Goal: Task Accomplishment & Management: Use online tool/utility

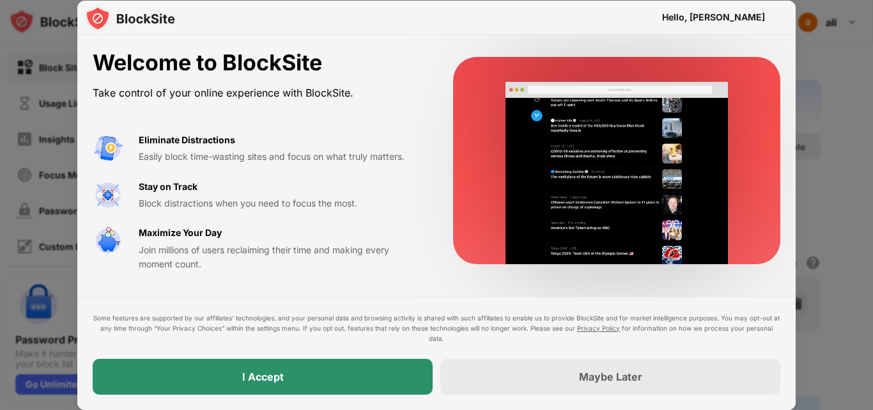
click at [321, 380] on div "I Accept" at bounding box center [263, 377] width 340 height 36
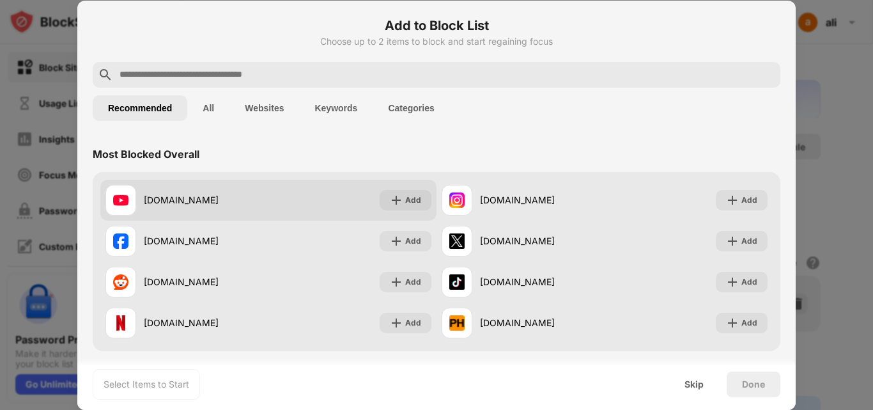
click at [277, 187] on div "youtube.com Add" at bounding box center [268, 200] width 336 height 41
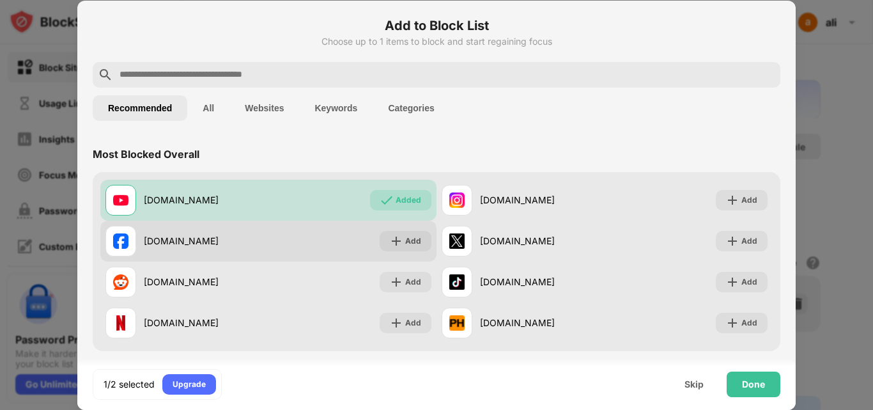
click at [316, 236] on div "facebook.com Add" at bounding box center [268, 241] width 336 height 41
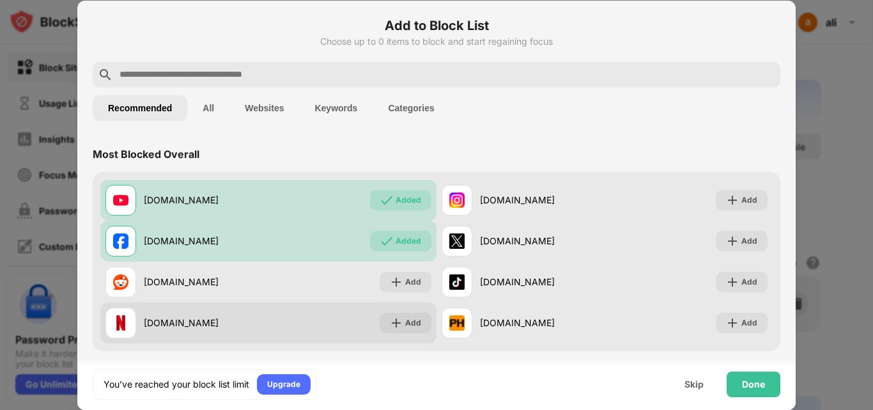
click at [293, 311] on div "netflix.com Add" at bounding box center [268, 322] width 336 height 41
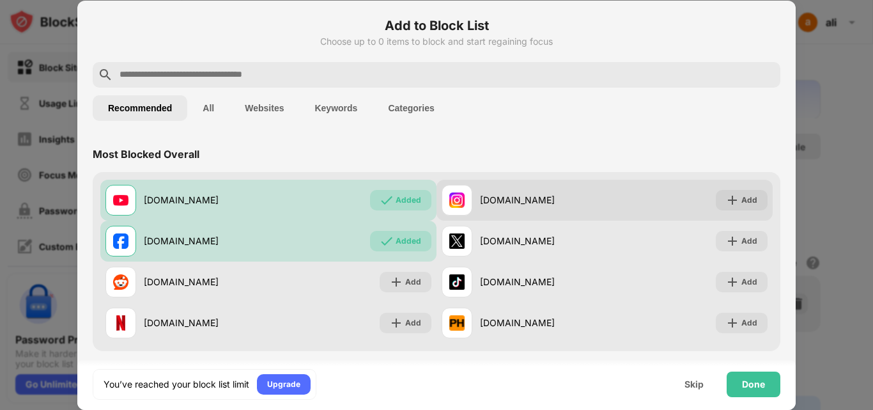
click at [484, 208] on div "instagram.com" at bounding box center [523, 200] width 163 height 31
click at [592, 193] on div "instagram.com" at bounding box center [542, 199] width 125 height 13
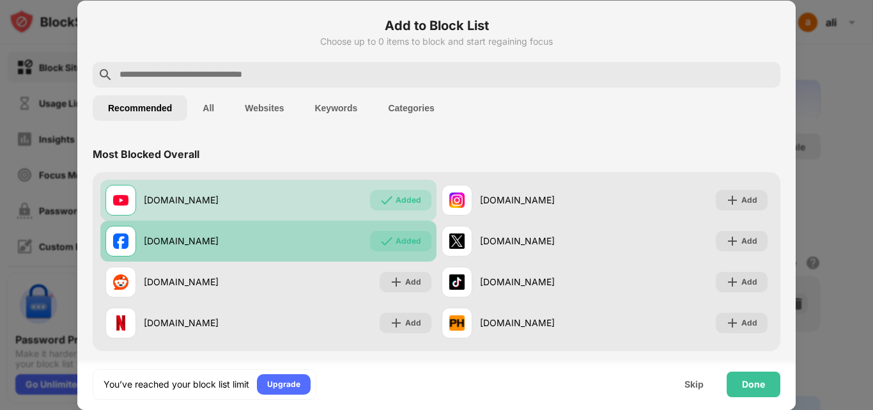
click at [235, 240] on div "facebook.com" at bounding box center [206, 240] width 125 height 13
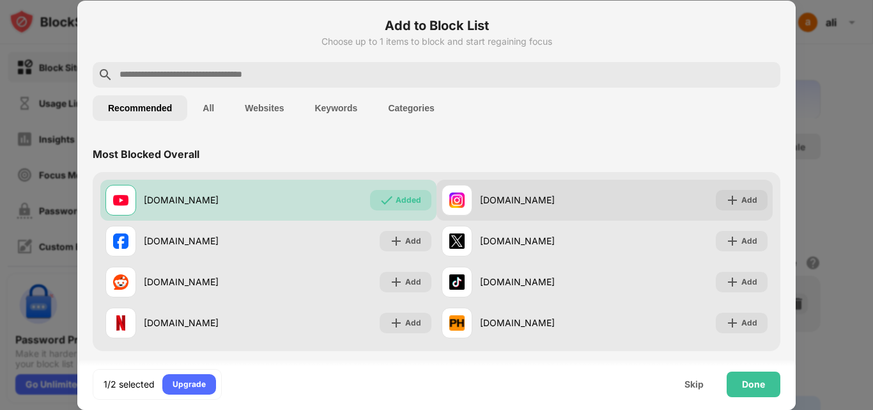
click at [491, 212] on div "instagram.com" at bounding box center [523, 200] width 163 height 31
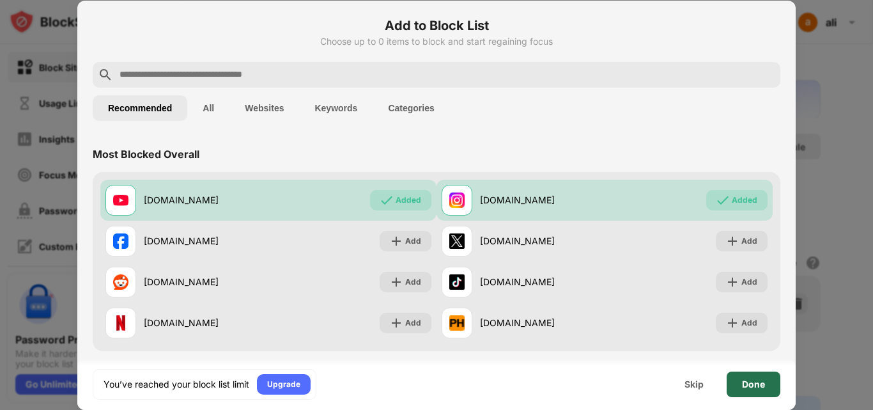
click at [773, 374] on div "Done" at bounding box center [754, 384] width 54 height 26
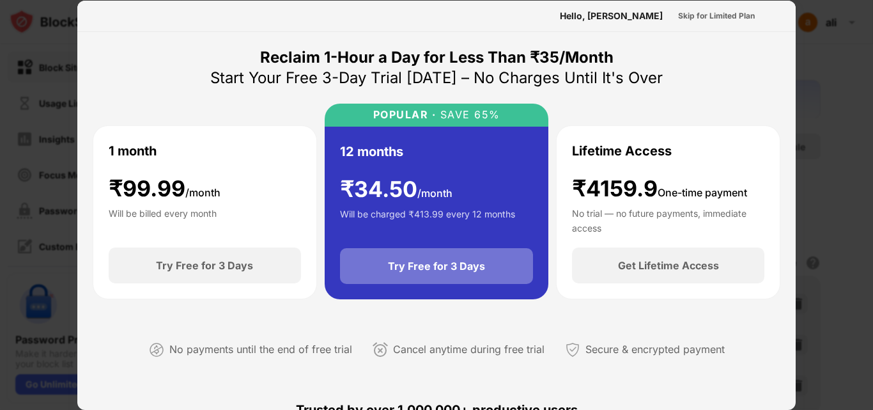
click at [396, 264] on div "Try Free for 3 Days" at bounding box center [436, 265] width 97 height 13
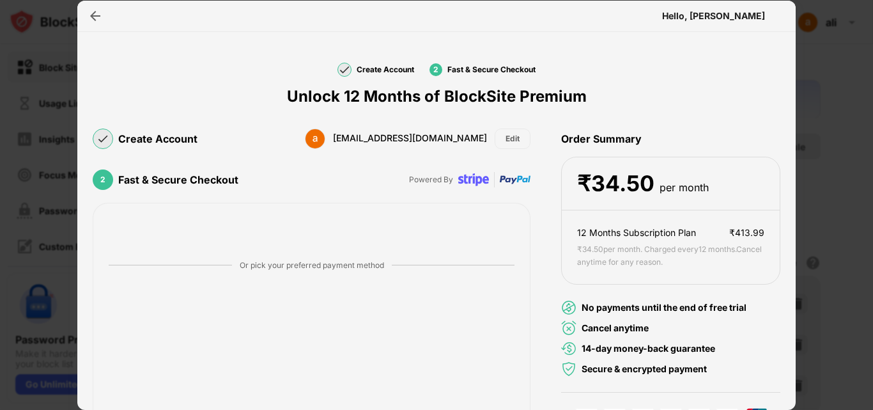
scroll to position [136, 0]
